Goal: Manage account settings

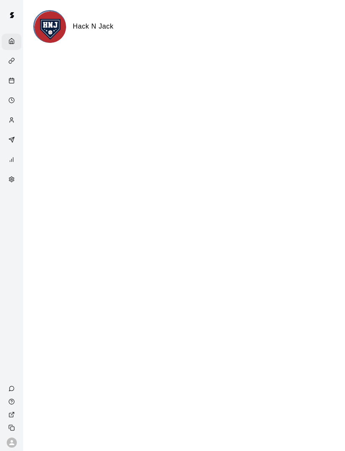
click at [13, 80] on icon "Calendar" at bounding box center [11, 80] width 6 height 6
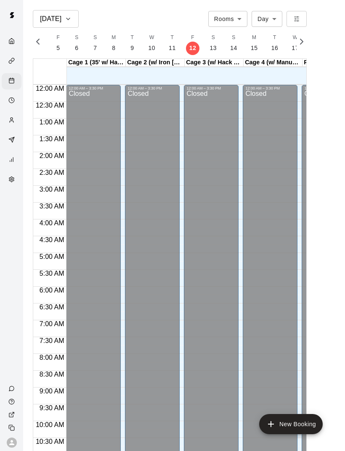
scroll to position [379, 0]
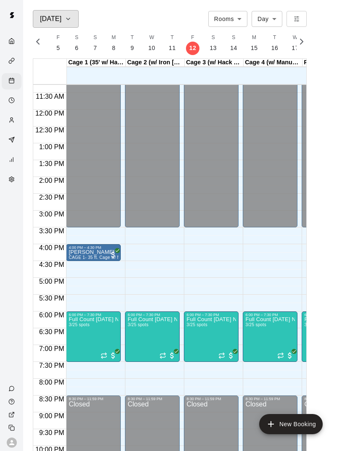
click at [70, 16] on icon "button" at bounding box center [68, 19] width 7 height 10
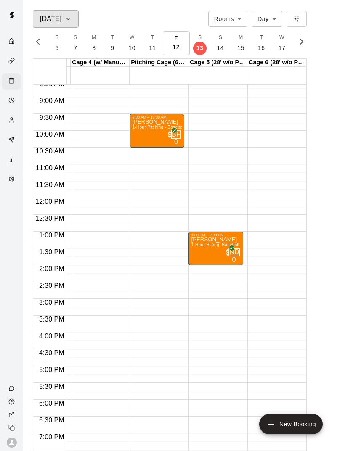
scroll to position [0, 172]
click at [210, 243] on span "1-Hour Hitting- Baseball or Softball (Coach [PERSON_NAME])" at bounding box center [253, 244] width 125 height 5
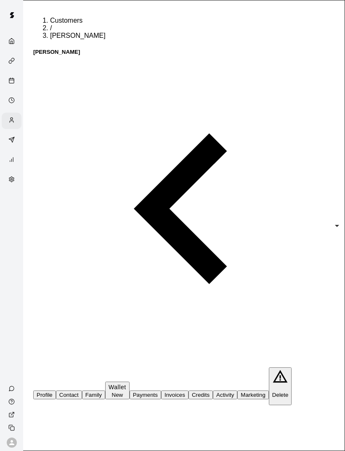
click at [105, 390] on button "Family" at bounding box center [93, 394] width 23 height 9
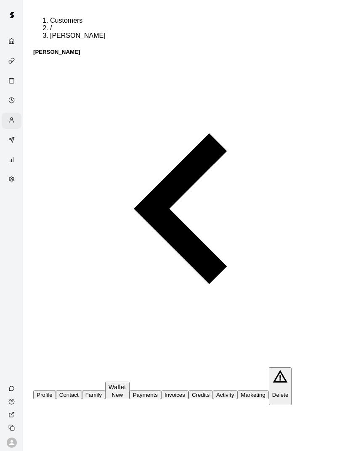
click at [161, 390] on button "Payments" at bounding box center [145, 394] width 32 height 9
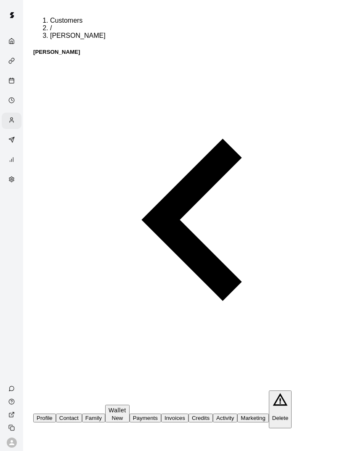
click at [213, 414] on button "Credits" at bounding box center [200, 418] width 24 height 9
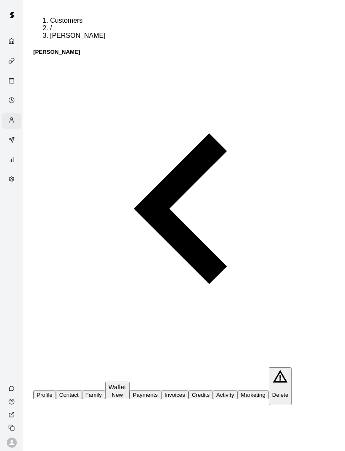
click at [161, 390] on button "Payments" at bounding box center [145, 394] width 32 height 9
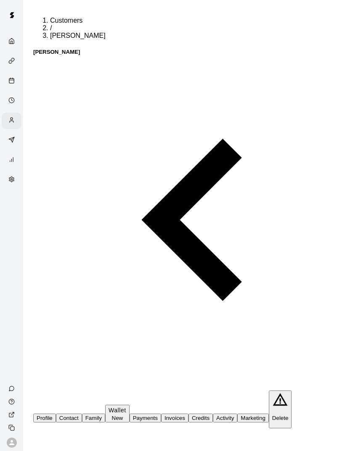
click at [105, 414] on button "Family" at bounding box center [93, 418] width 23 height 9
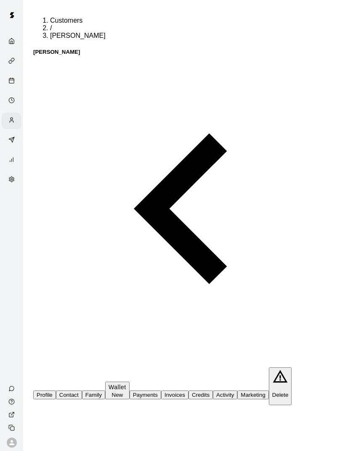
click at [82, 390] on button "Contact" at bounding box center [69, 394] width 26 height 9
select select "**"
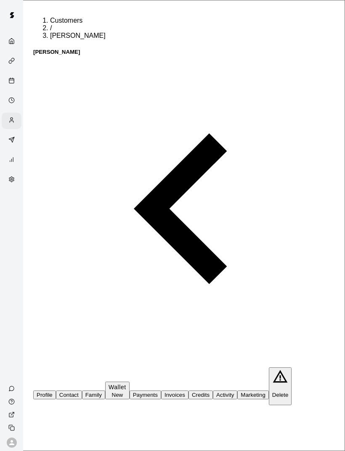
click at [56, 390] on button "Profile" at bounding box center [44, 394] width 23 height 9
